Goal: Task Accomplishment & Management: Manage account settings

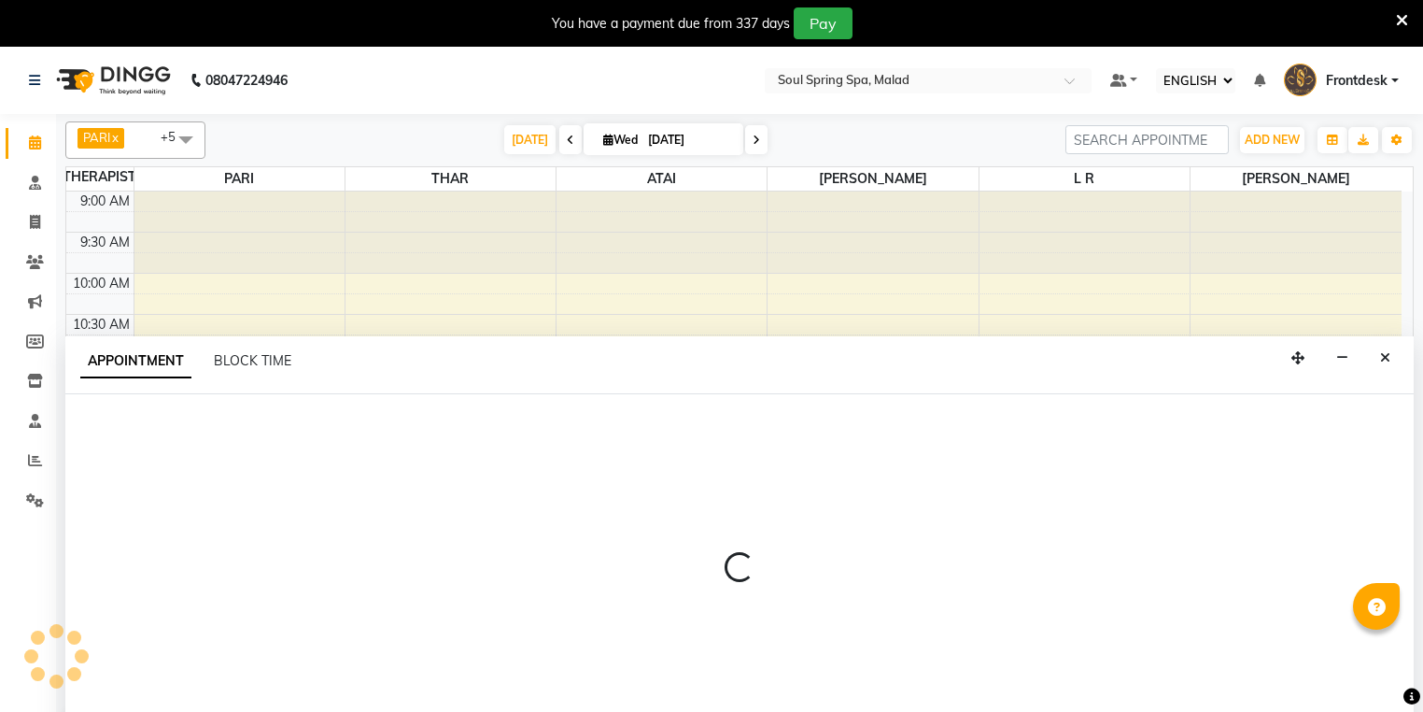
select select "ec"
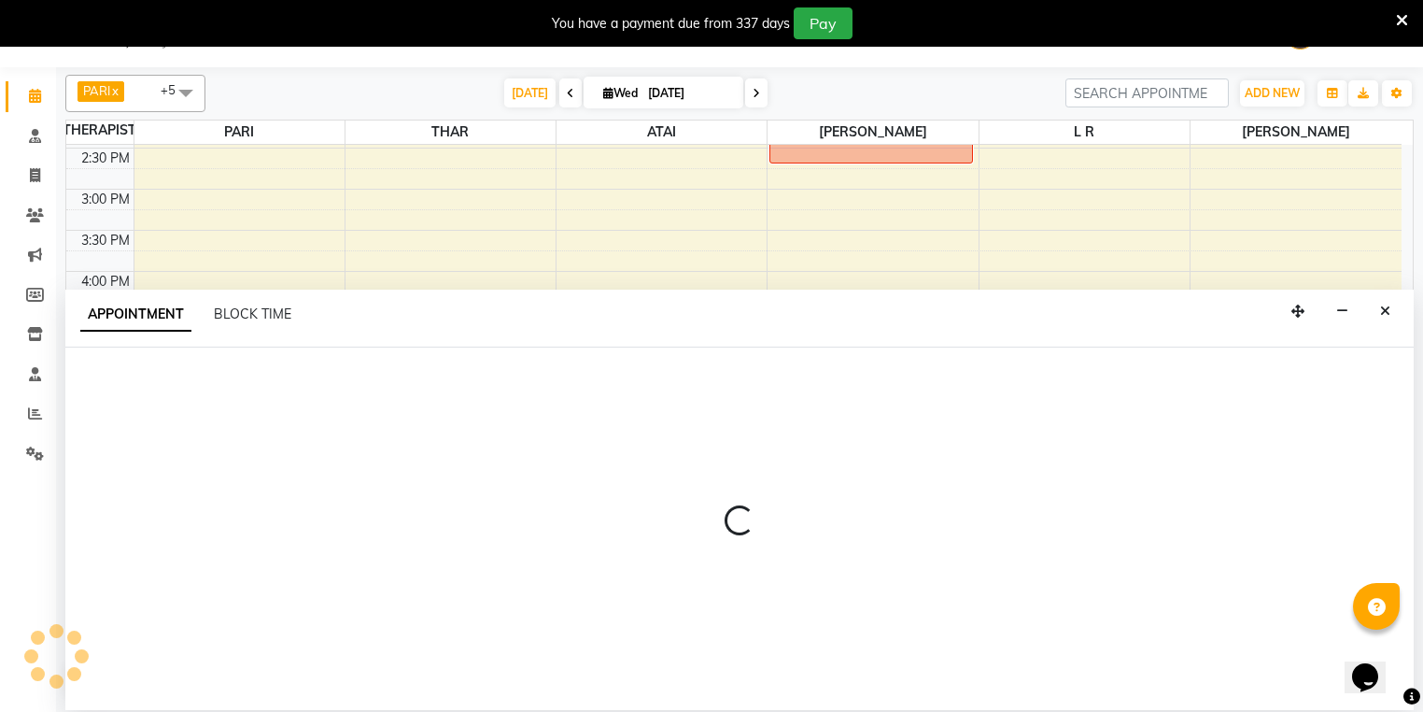
select select "86315"
select select "870"
select select "tentative"
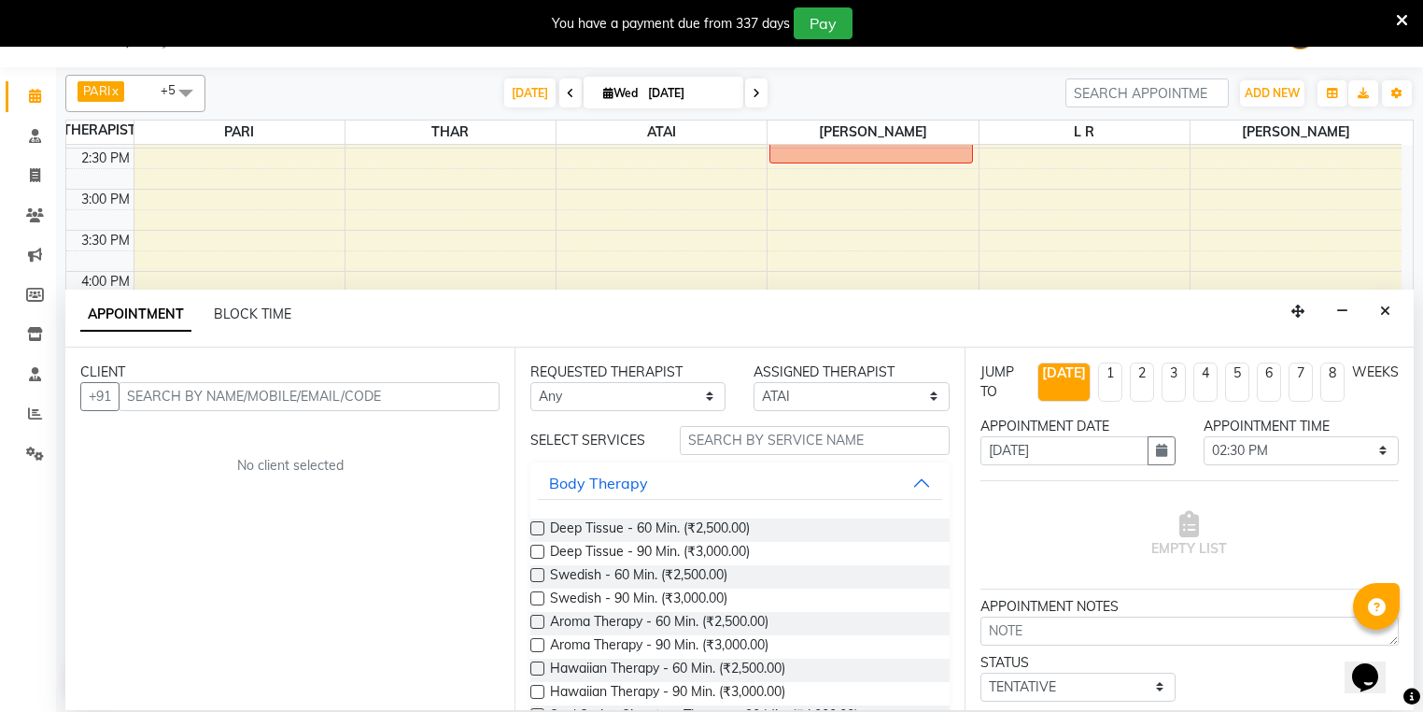
click at [1387, 306] on icon "Close" at bounding box center [1385, 310] width 10 height 13
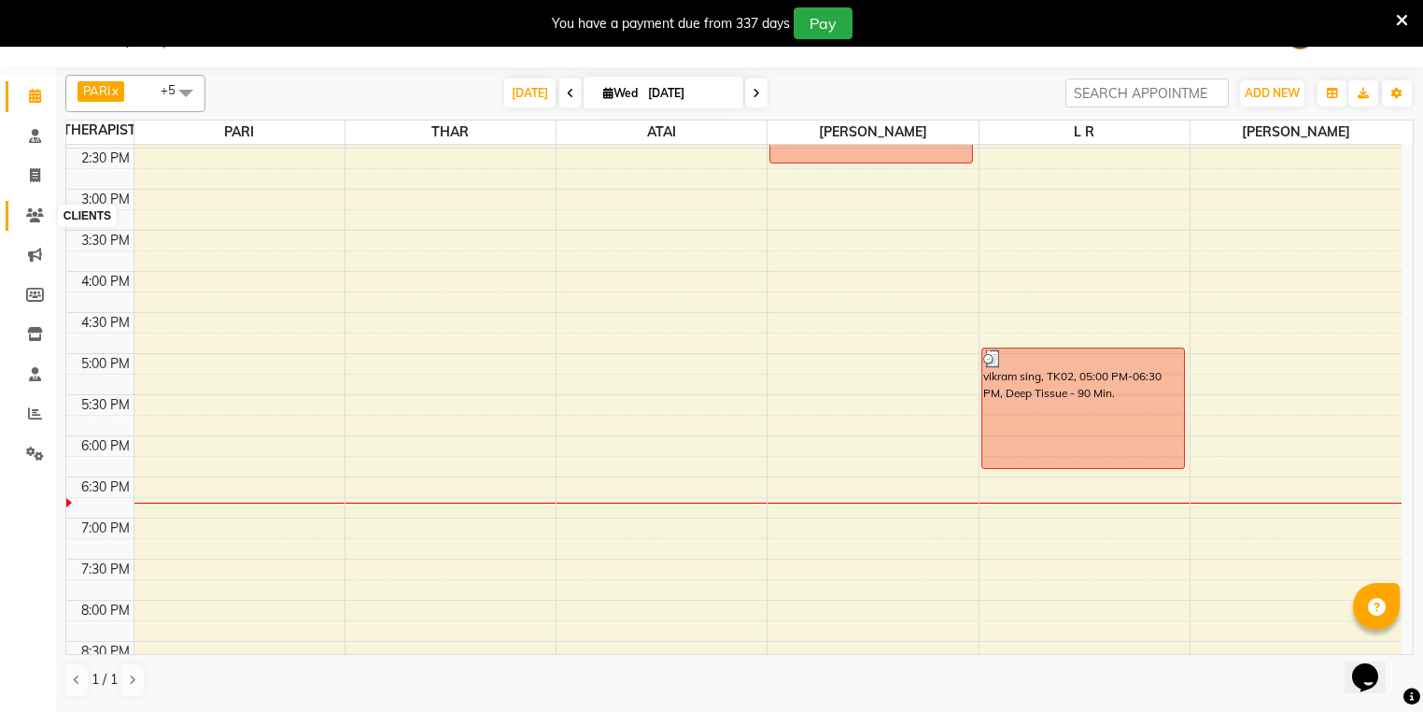
click at [40, 218] on icon at bounding box center [35, 215] width 18 height 14
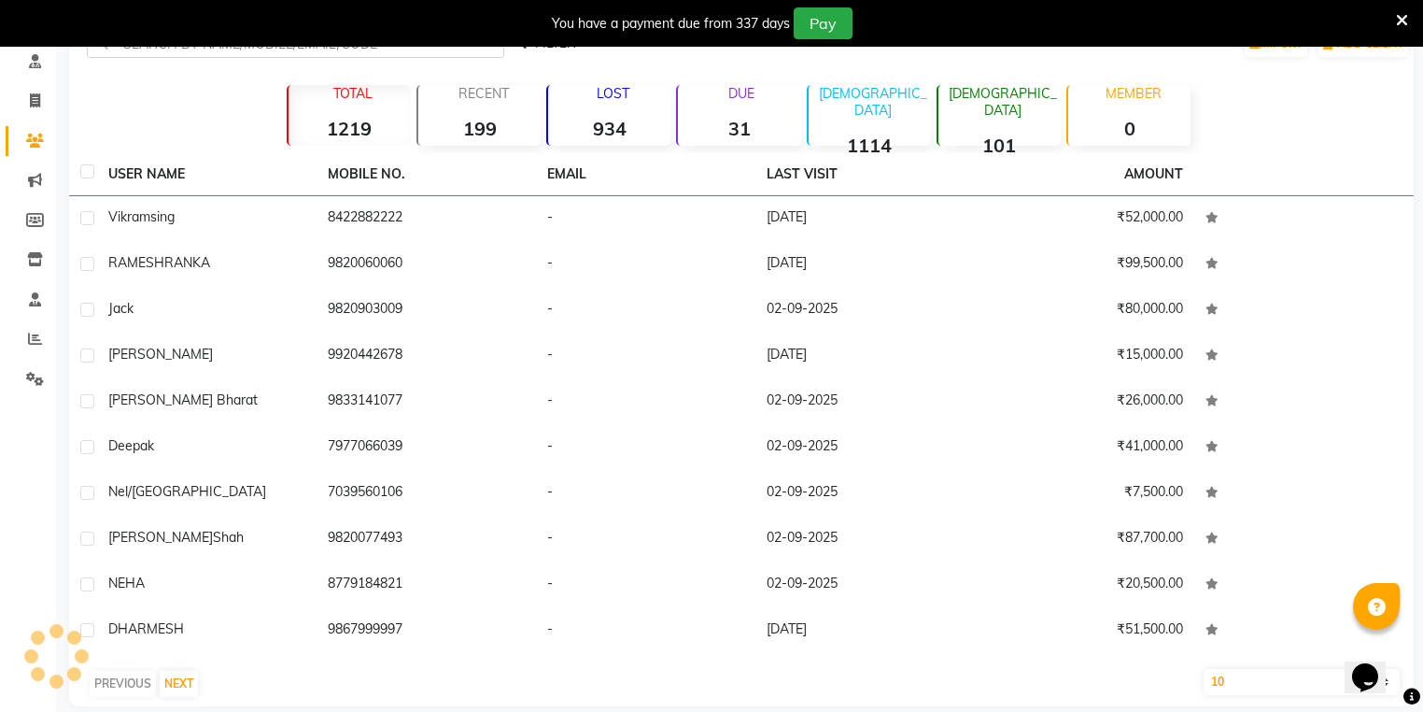
scroll to position [143, 0]
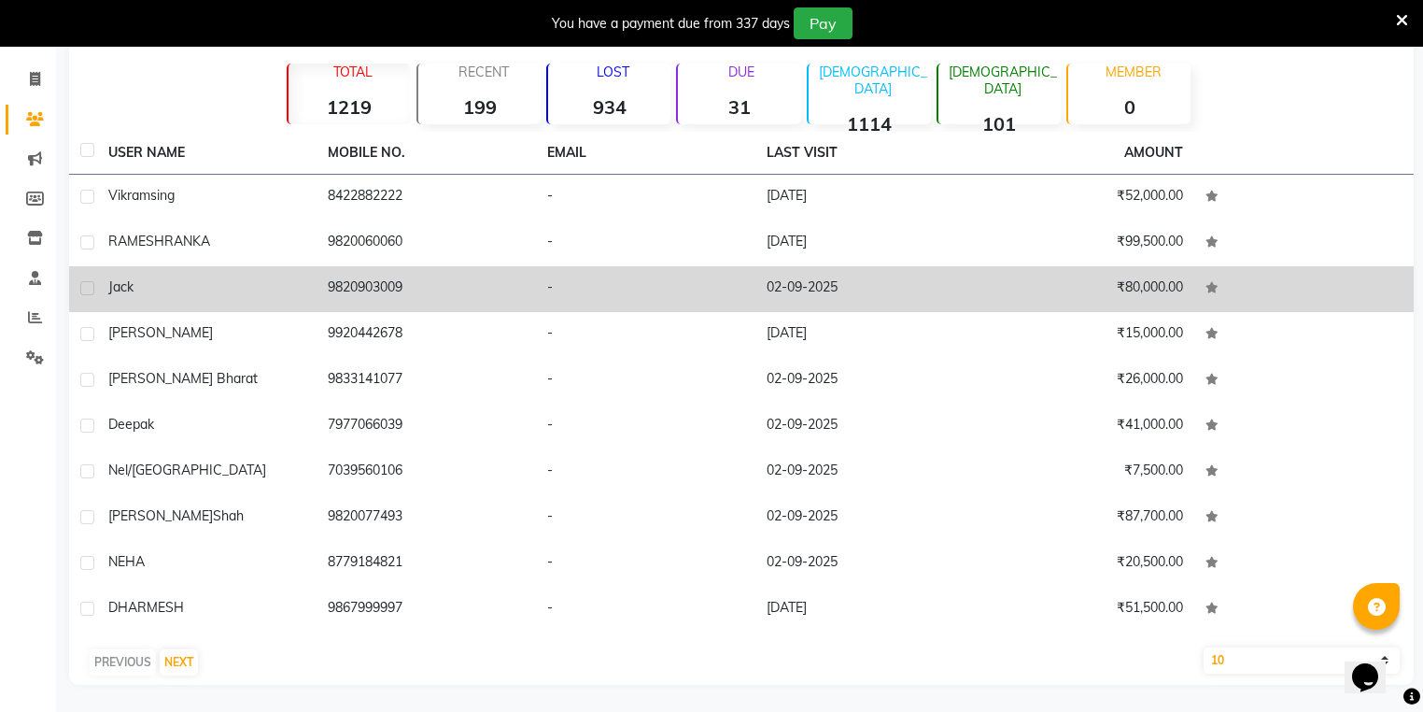
drag, startPoint x: 494, startPoint y: 216, endPoint x: 600, endPoint y: 275, distance: 121.6
click at [580, 268] on table "USER NAME MOBILE NO. EMAIL LAST VISIT AMOUNT vikram sing 8422882222 - [DATE] ₹5…" at bounding box center [741, 382] width 1345 height 500
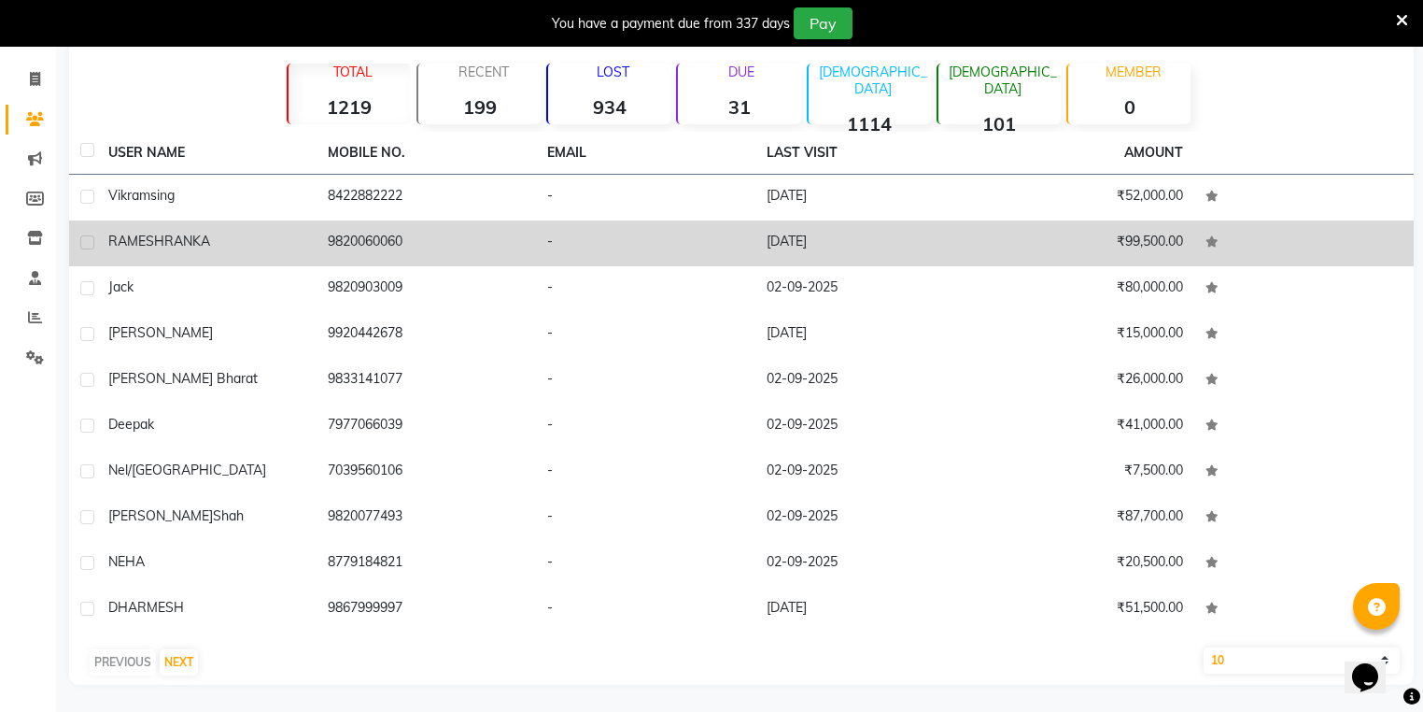
click at [592, 233] on td "-" at bounding box center [645, 243] width 219 height 46
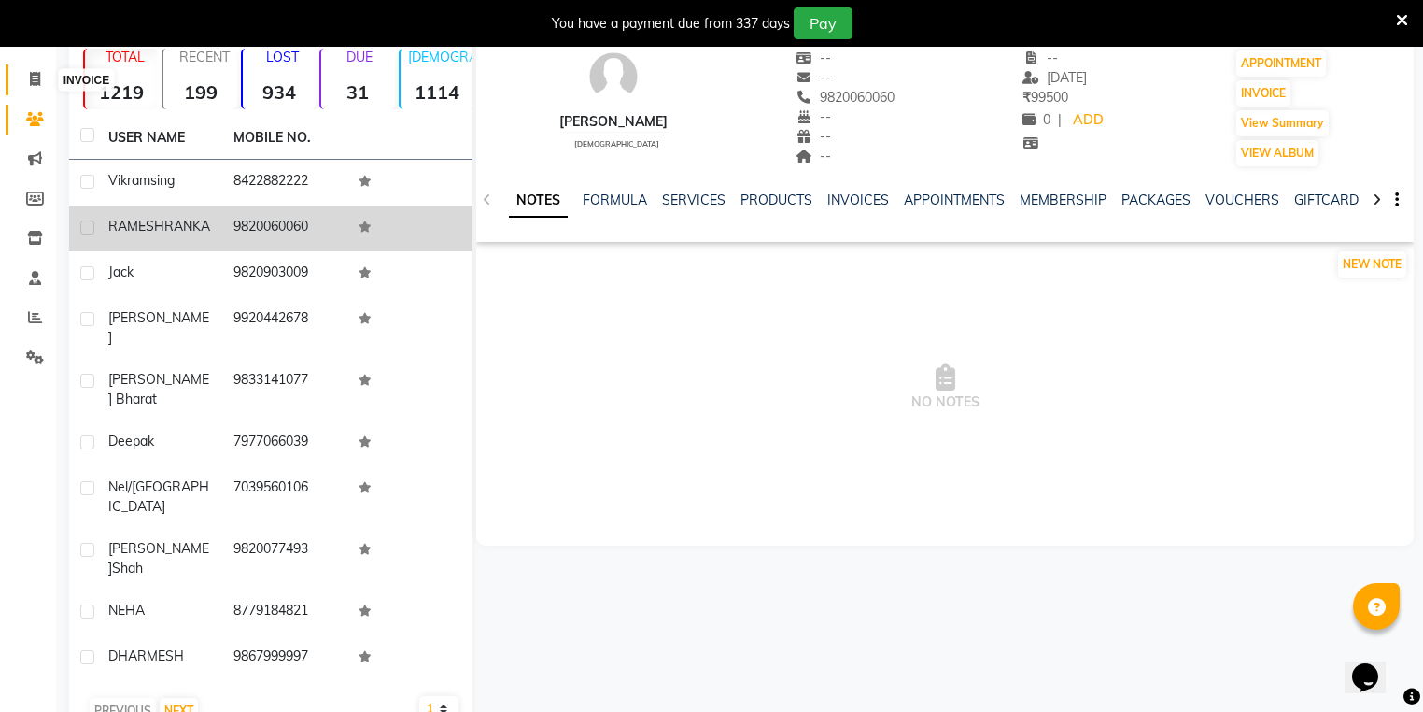
click at [31, 78] on icon at bounding box center [35, 79] width 10 height 14
select select "4947"
select select "service"
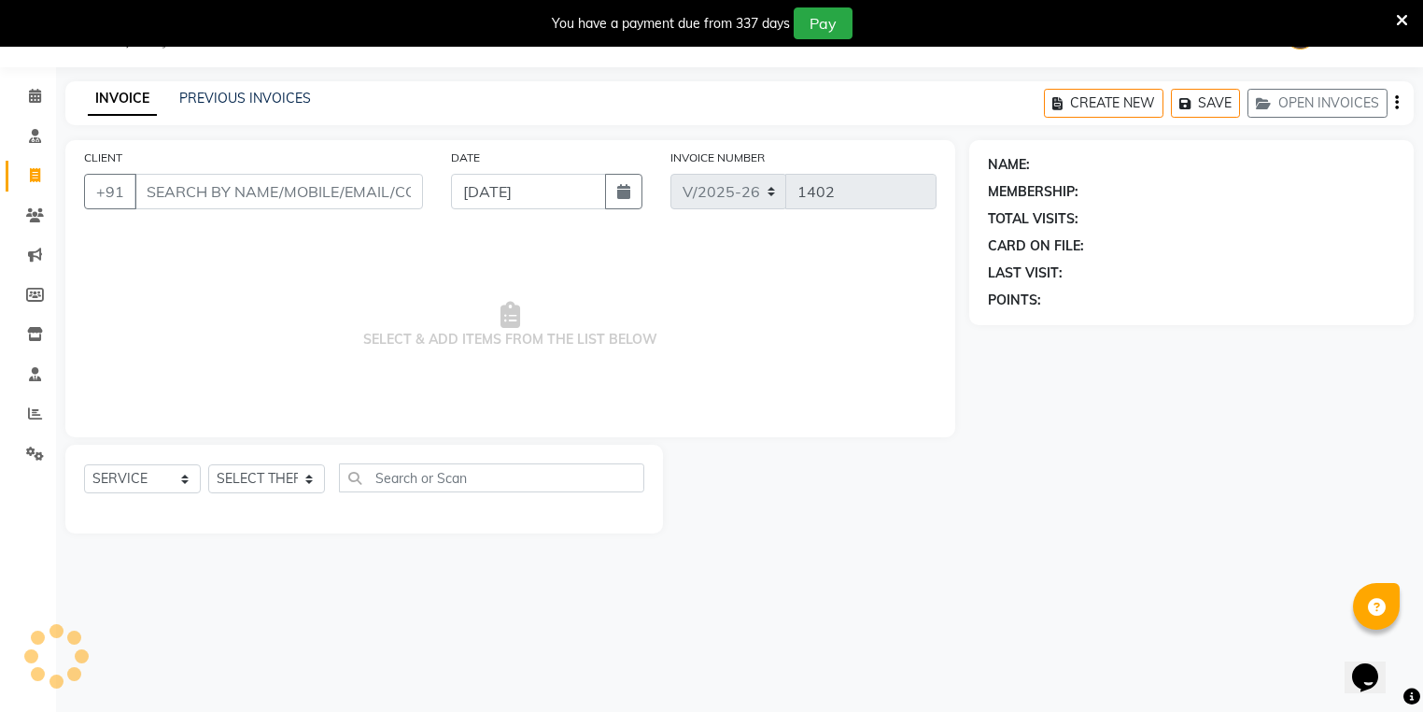
scroll to position [47, 0]
type input "/"
click at [29, 97] on icon at bounding box center [35, 96] width 12 height 14
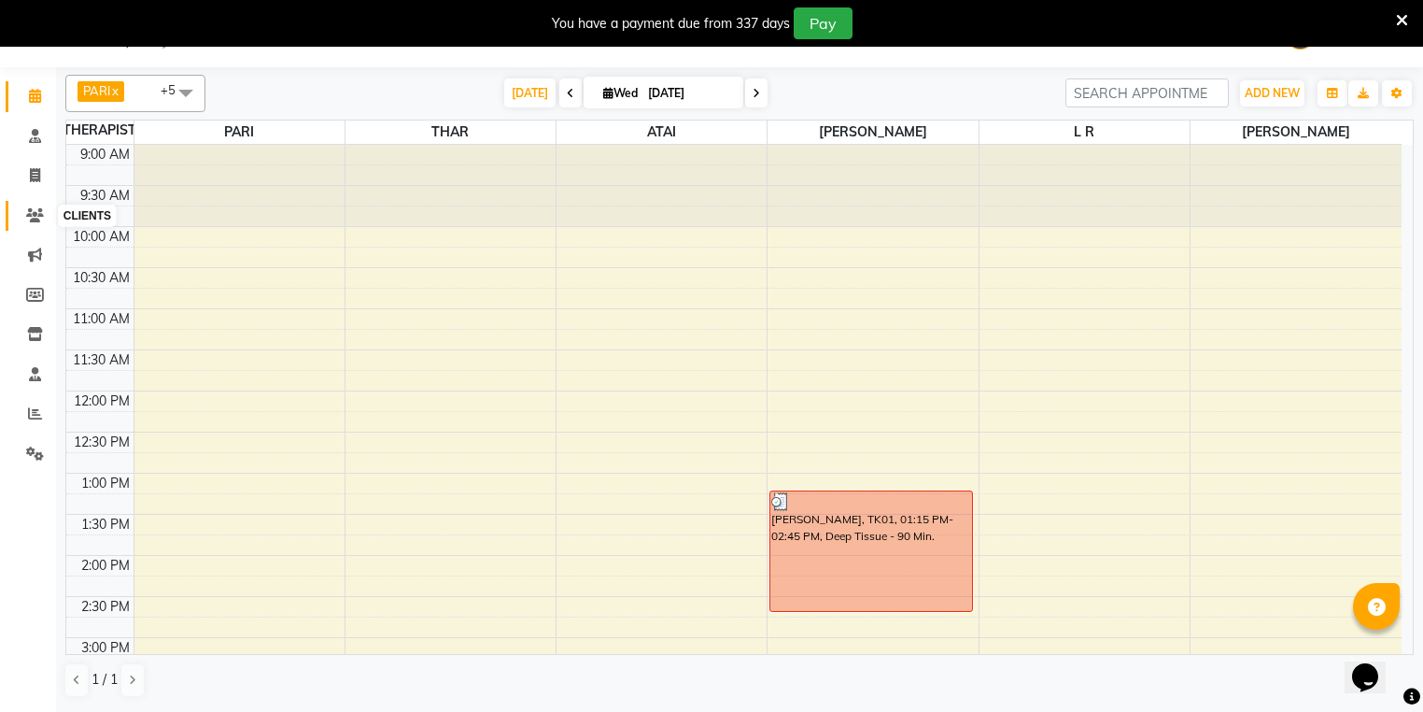
click at [34, 219] on icon at bounding box center [35, 215] width 18 height 14
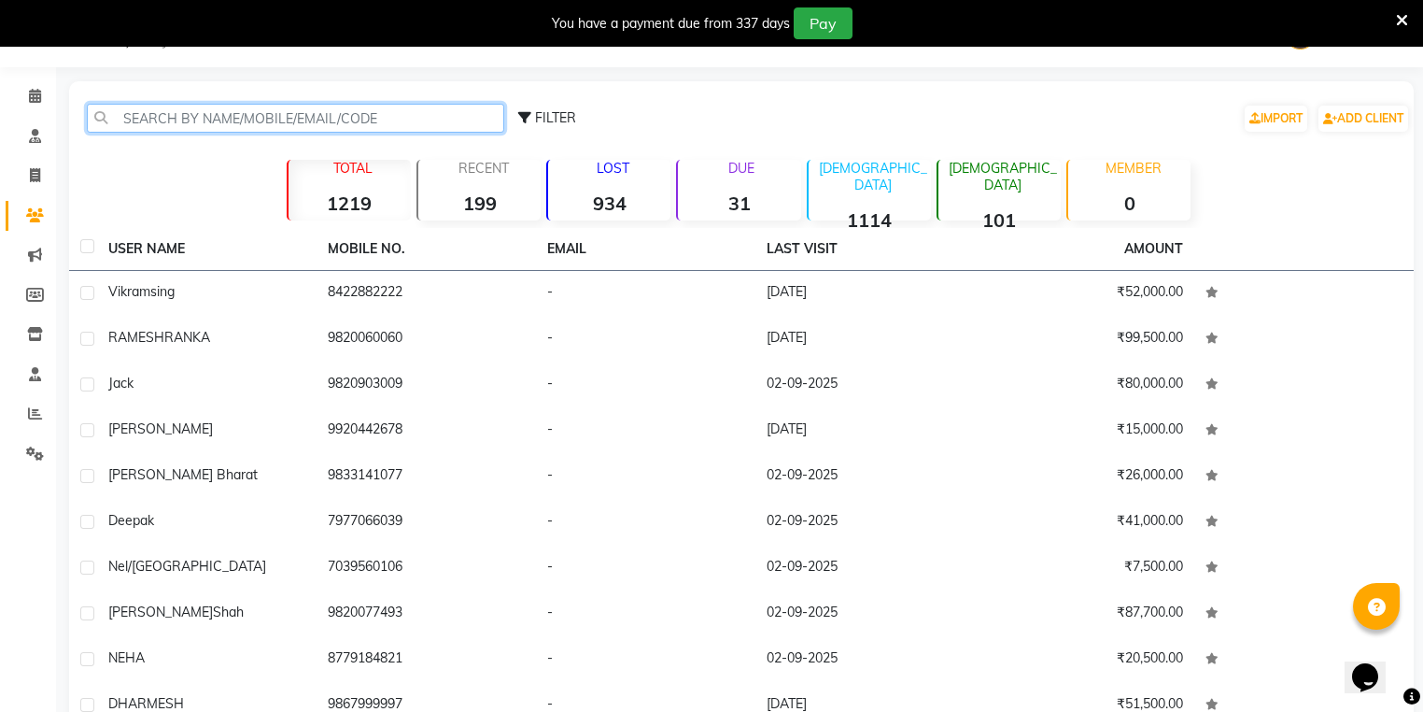
click at [357, 121] on input "text" at bounding box center [295, 118] width 417 height 29
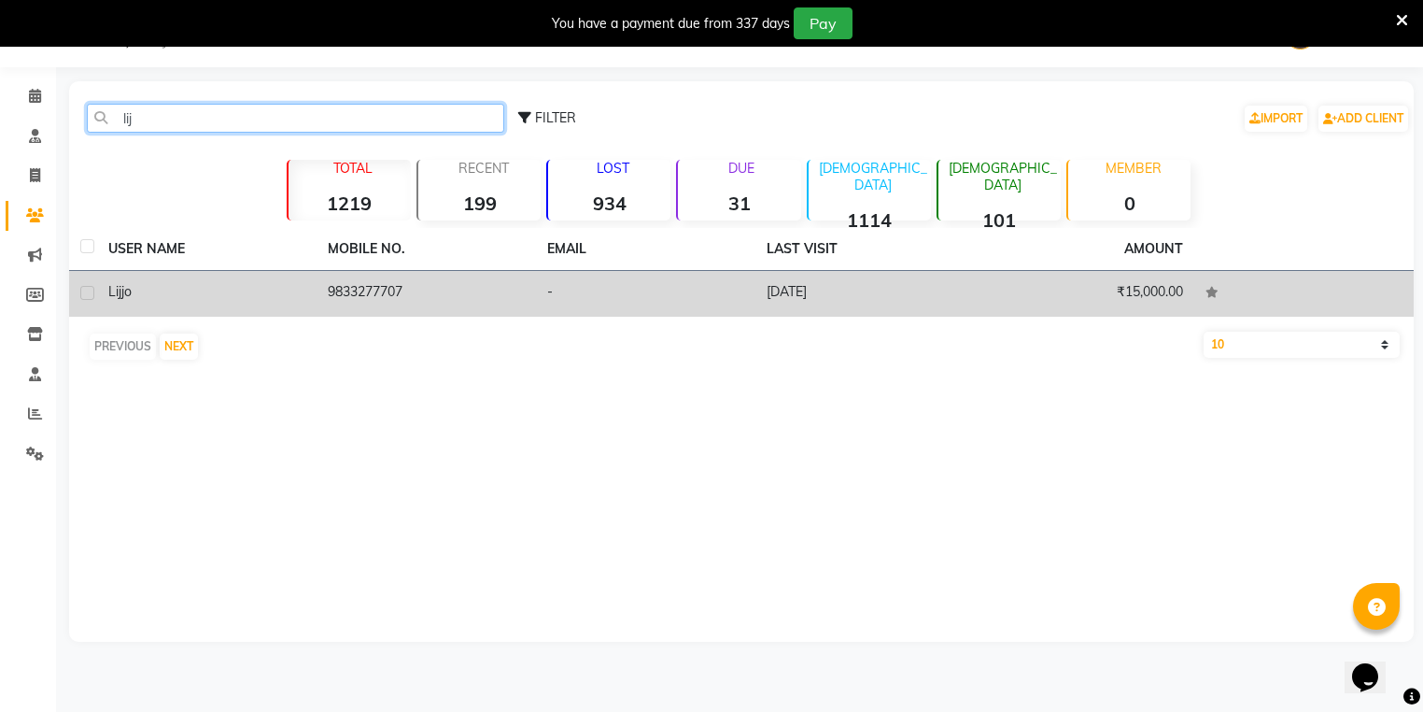
type input "lij"
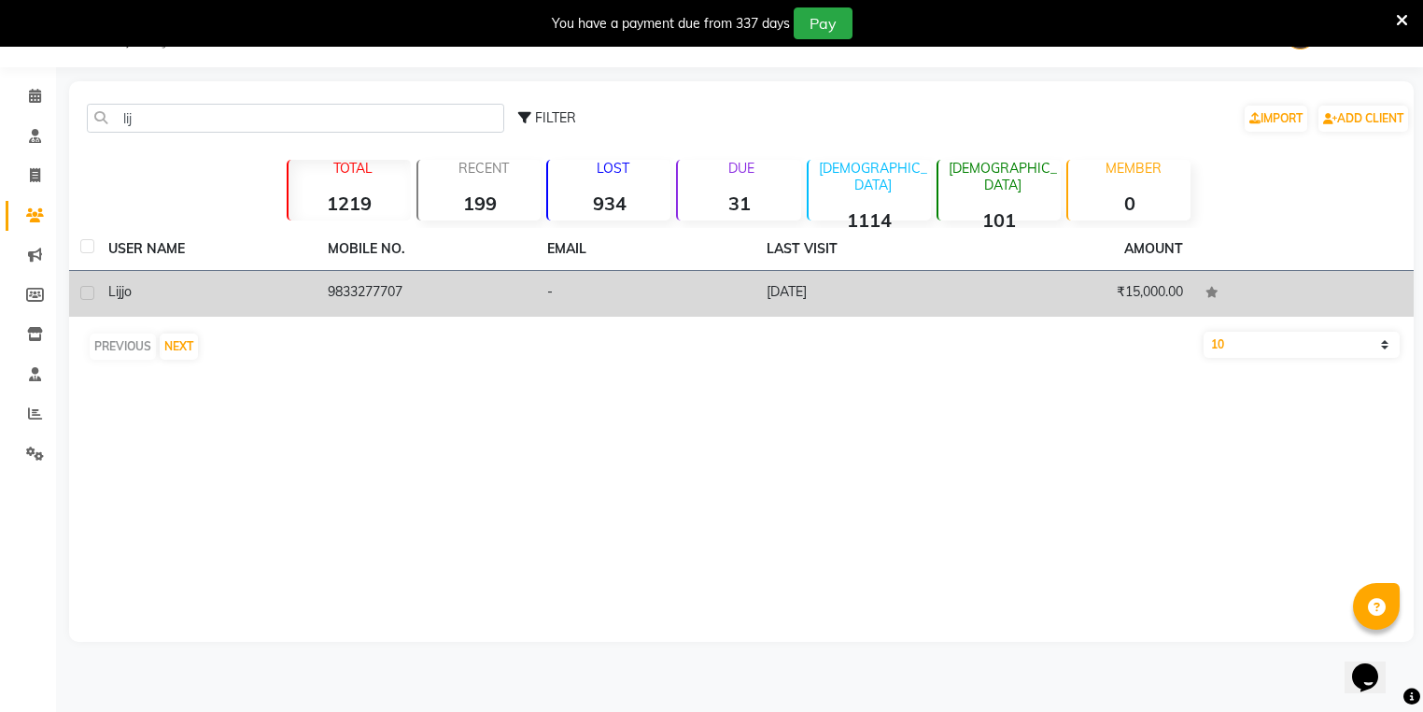
click at [562, 299] on td "-" at bounding box center [645, 294] width 219 height 46
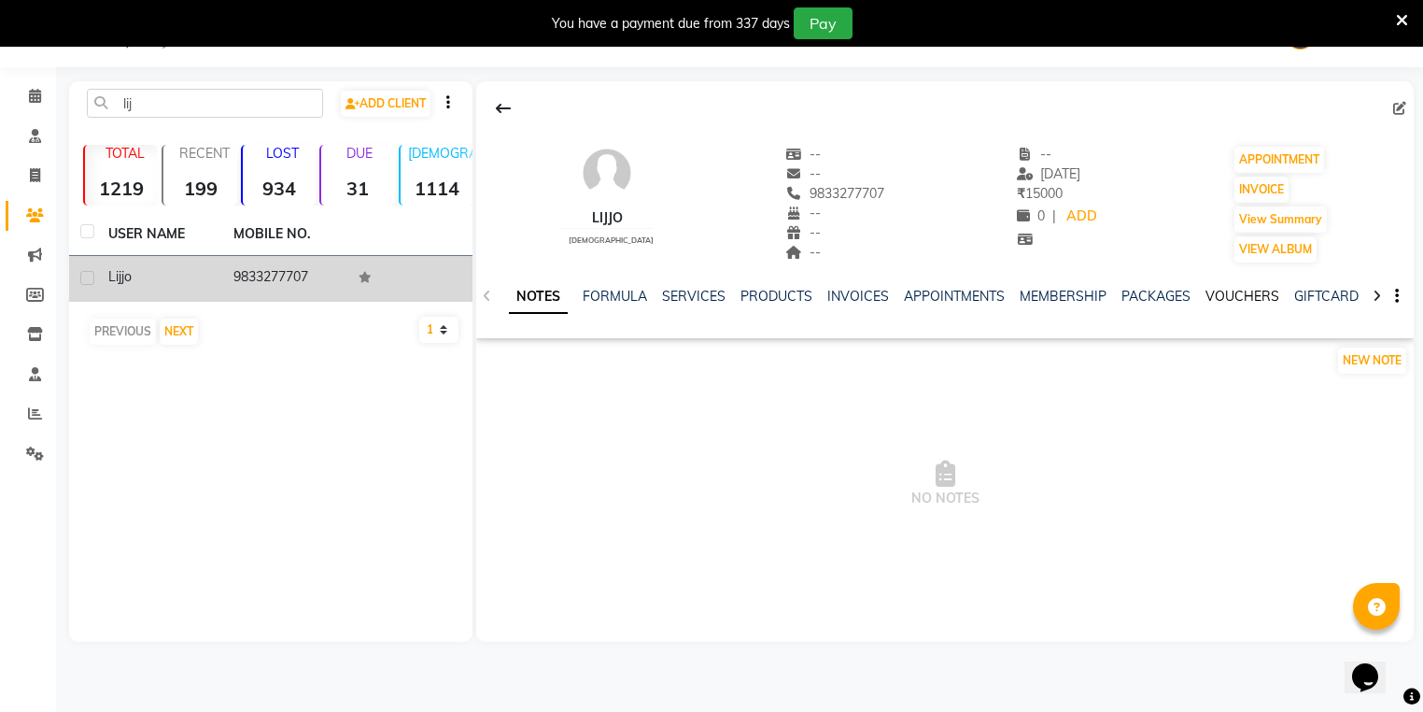
click at [1218, 289] on link "VOUCHERS" at bounding box center [1242, 296] width 74 height 17
